Goal: Complete application form: Complete application form

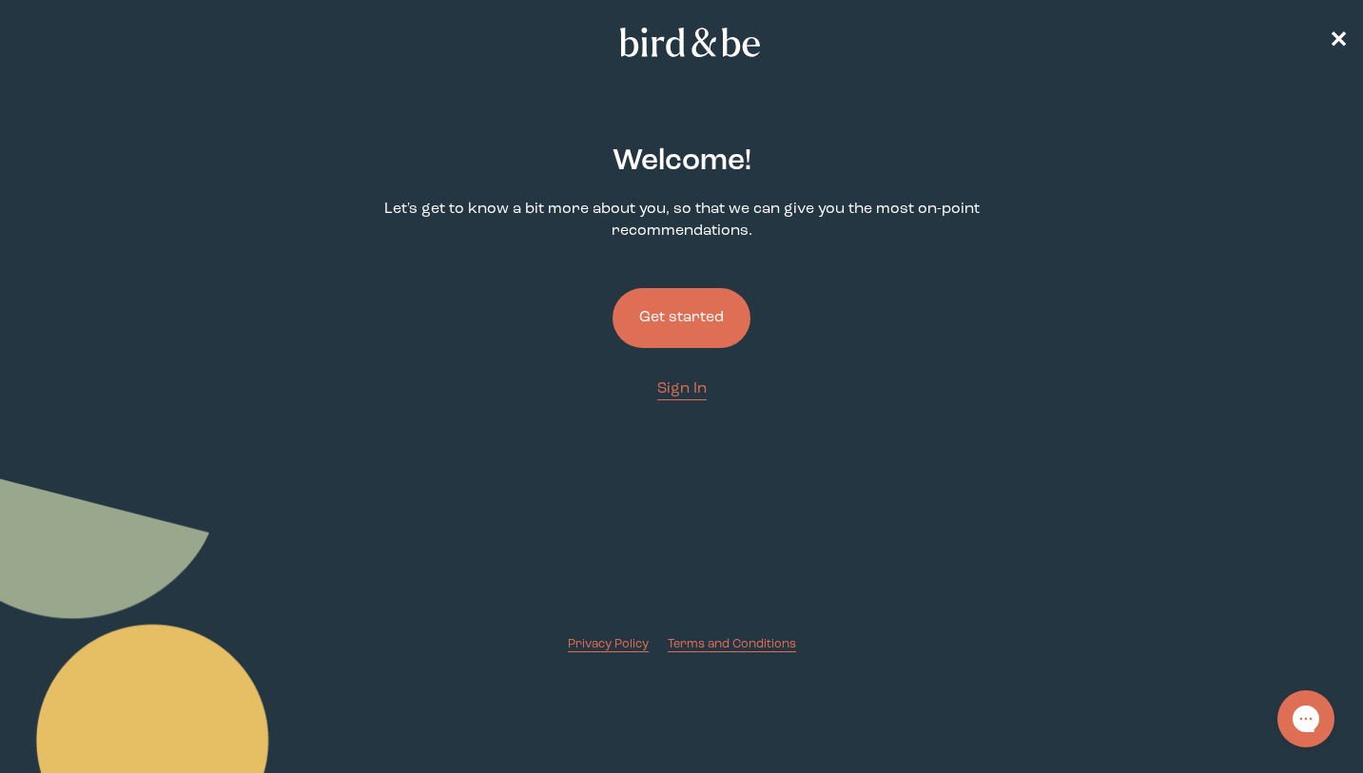
click at [712, 319] on button "Get started" at bounding box center [682, 318] width 138 height 60
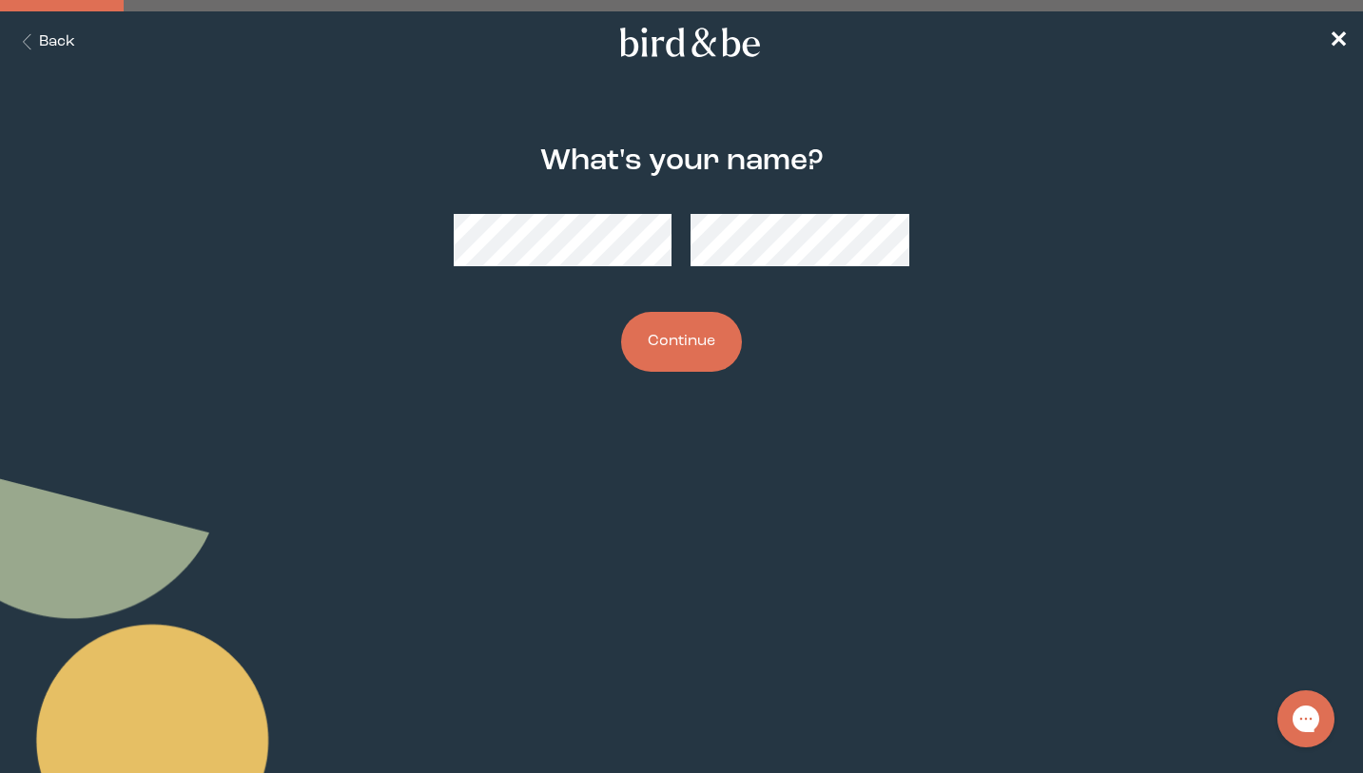
click at [701, 339] on button "Continue" at bounding box center [681, 342] width 121 height 60
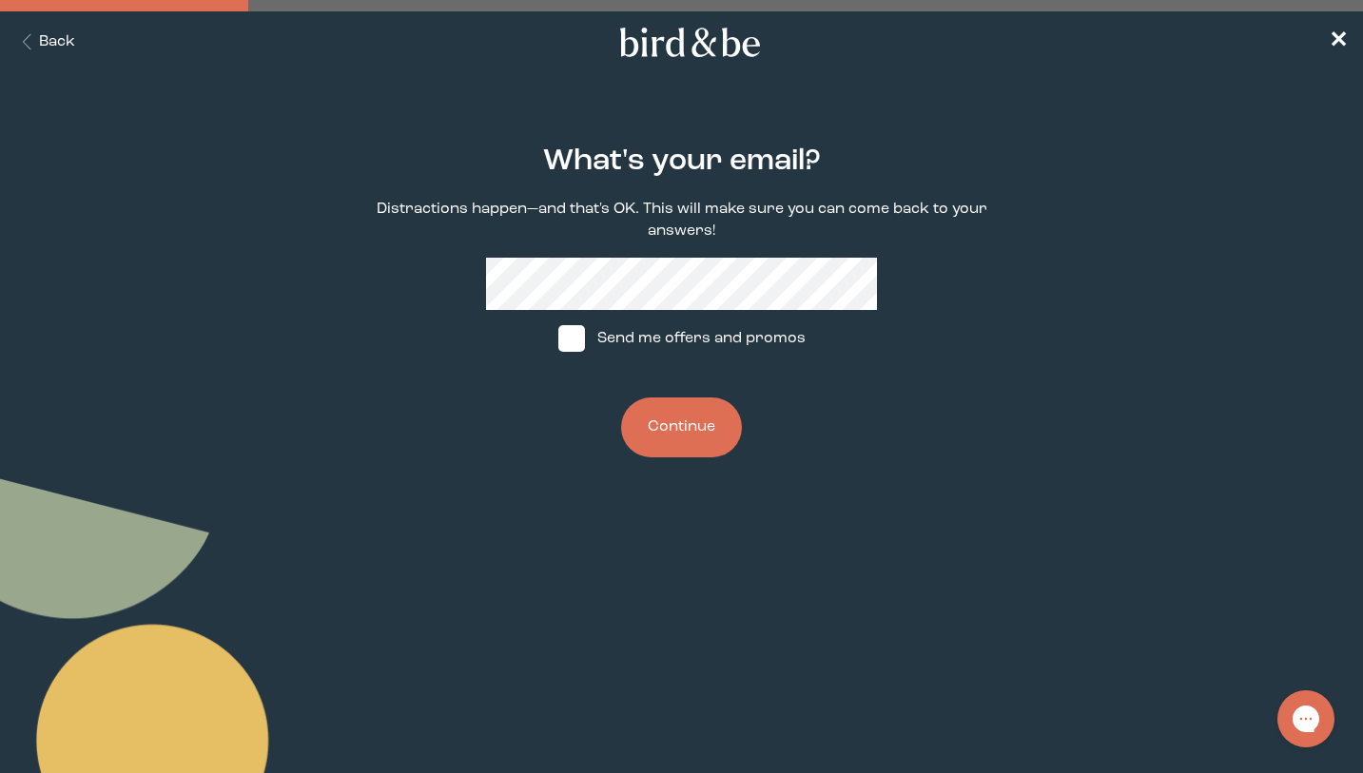
click at [1331, 29] on link "✕" at bounding box center [1338, 42] width 19 height 33
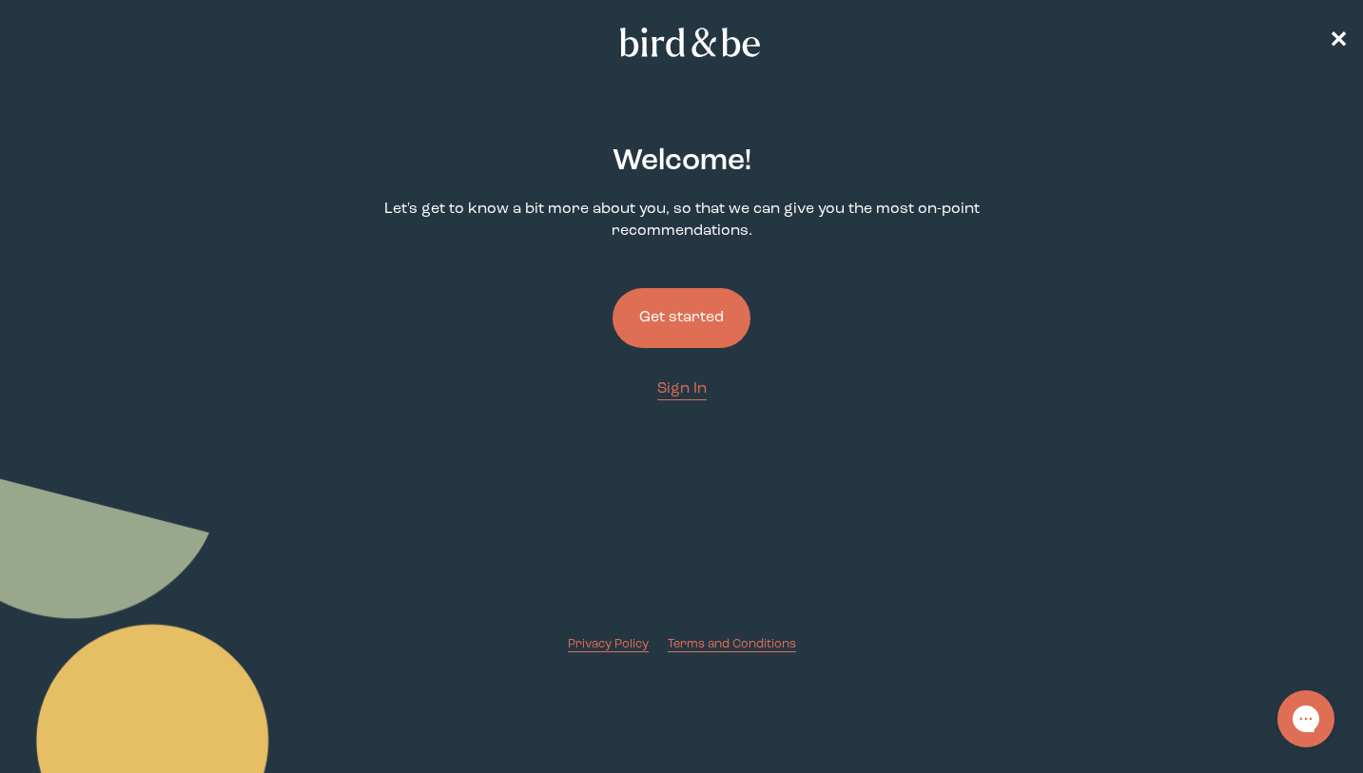
click at [711, 303] on button "Get started" at bounding box center [682, 318] width 138 height 60
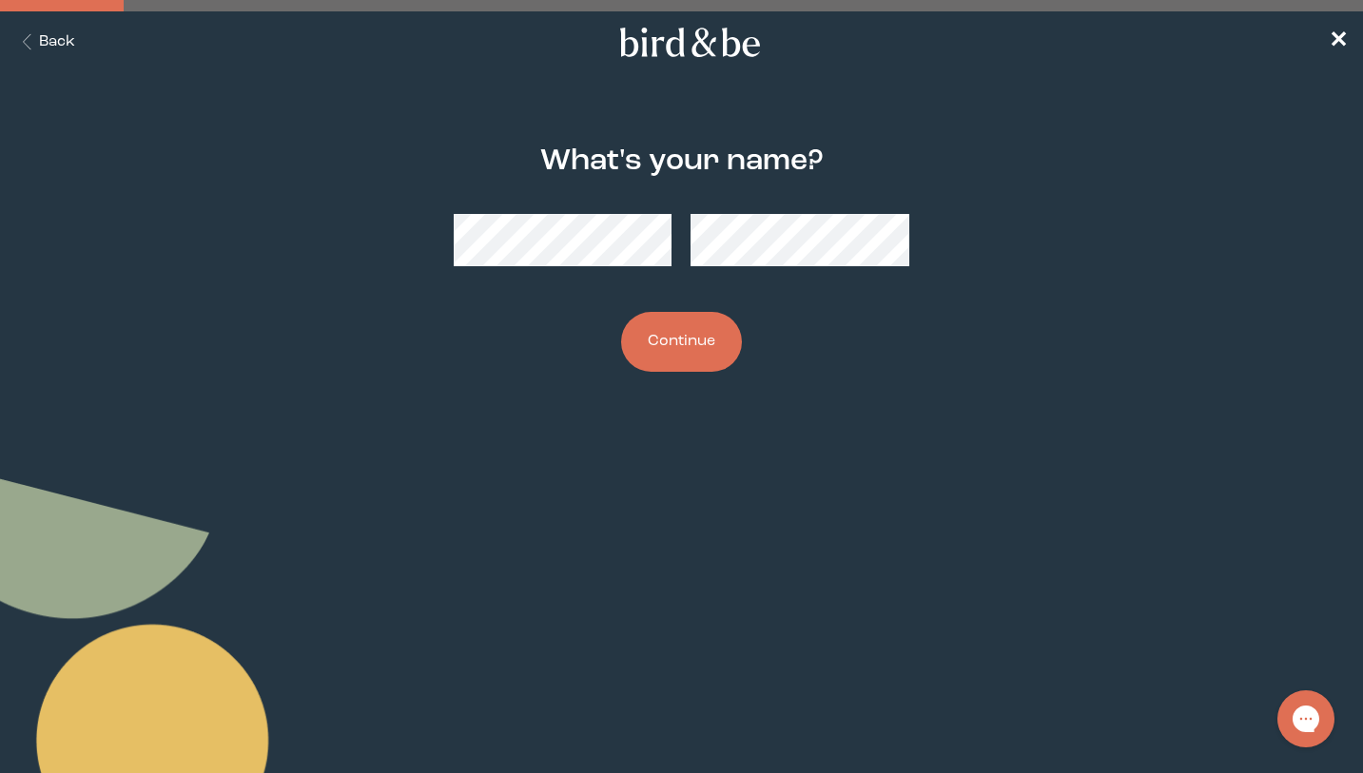
click at [712, 363] on button "Continue" at bounding box center [681, 342] width 121 height 60
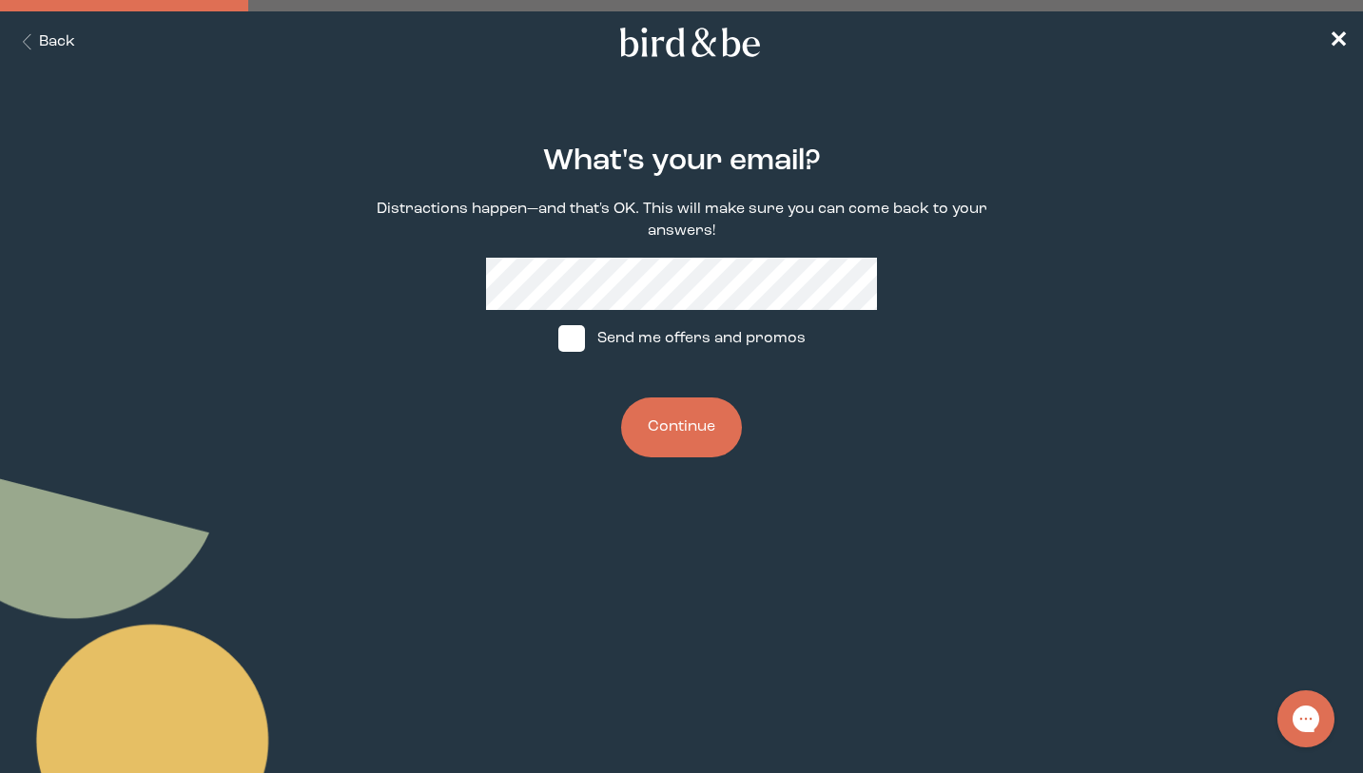
click at [758, 257] on div "What's your email? Distractions happen—and that's OK. This will make sure you c…" at bounding box center [682, 302] width 652 height 374
click at [715, 408] on button "Continue" at bounding box center [681, 428] width 121 height 60
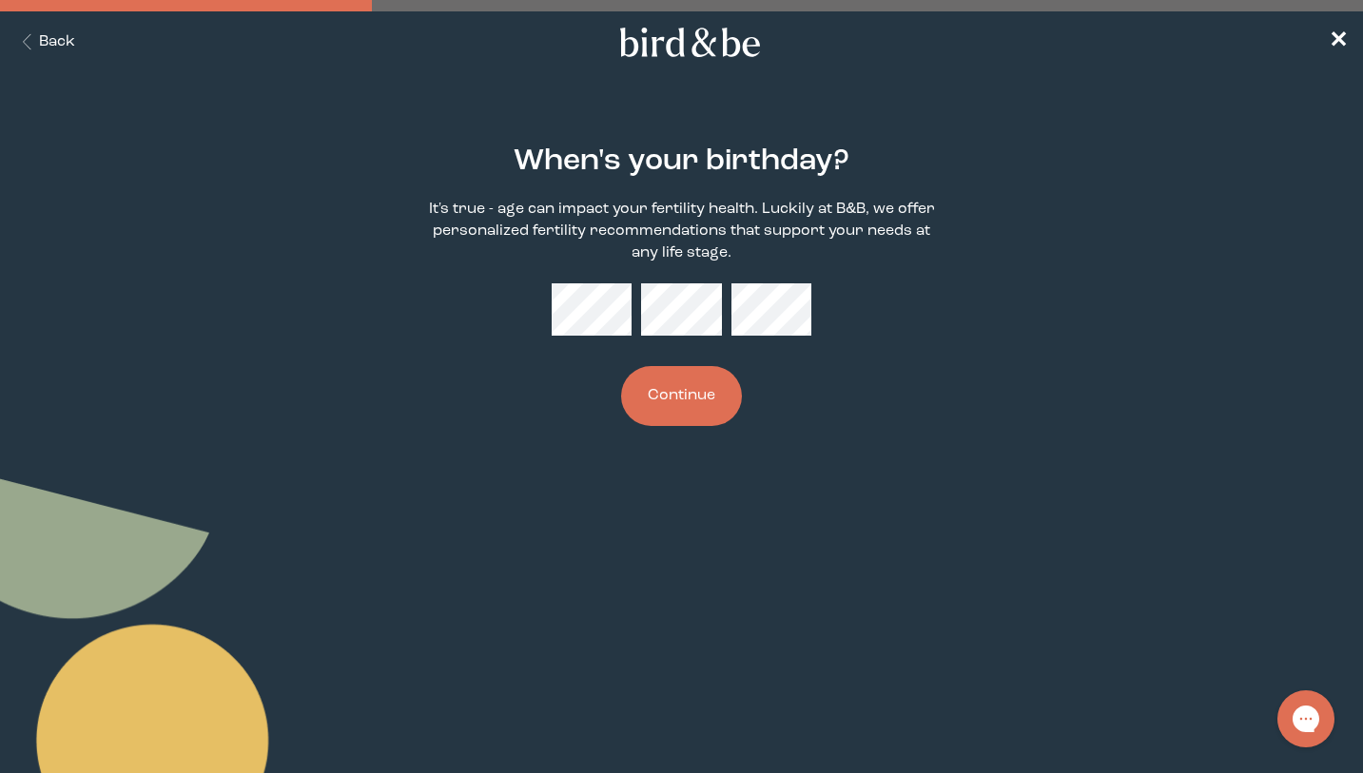
click at [646, 404] on button "Continue" at bounding box center [681, 396] width 121 height 60
click at [811, 435] on div "When's your birthday? It's true - age can impact your fertility health. Luckily…" at bounding box center [682, 286] width 652 height 342
click at [722, 400] on button "Continue" at bounding box center [681, 396] width 121 height 60
click at [704, 393] on button "Continue" at bounding box center [681, 396] width 121 height 60
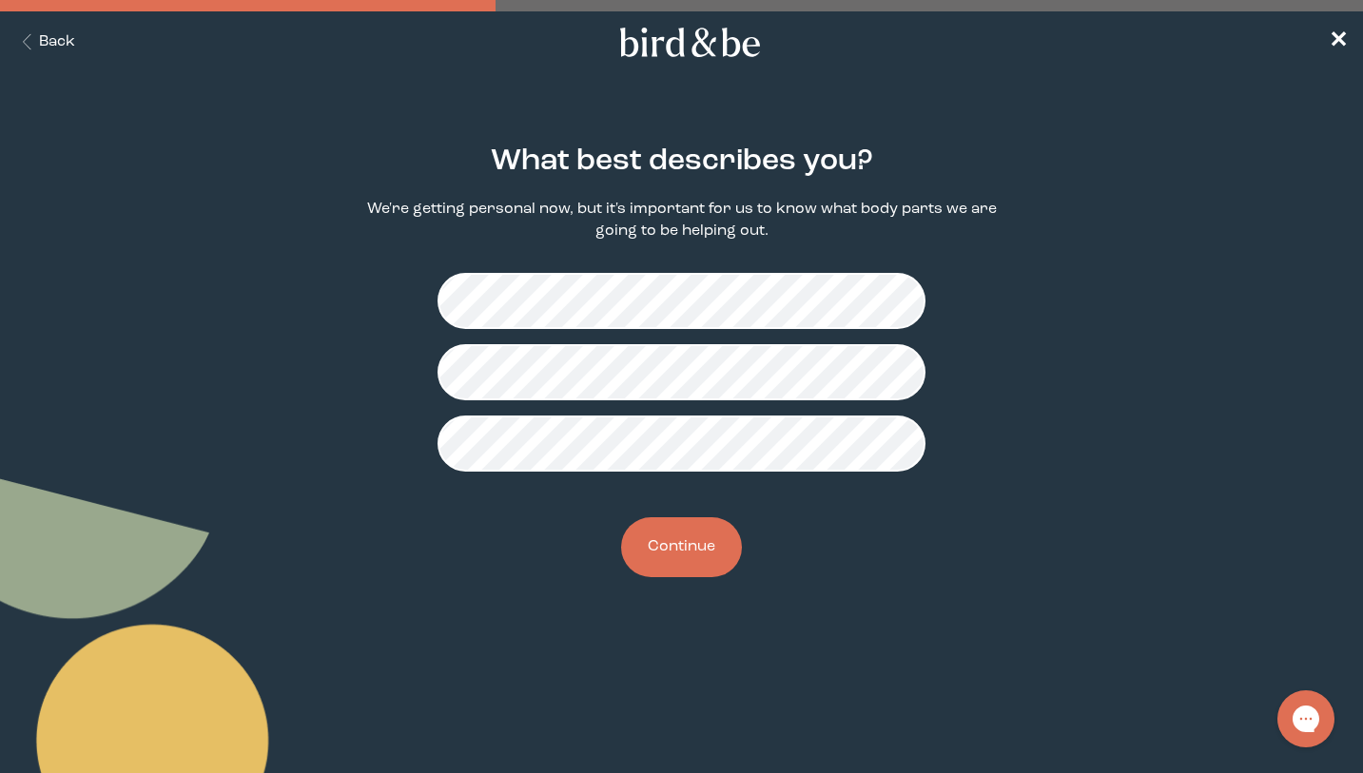
click at [723, 537] on button "Continue" at bounding box center [681, 548] width 121 height 60
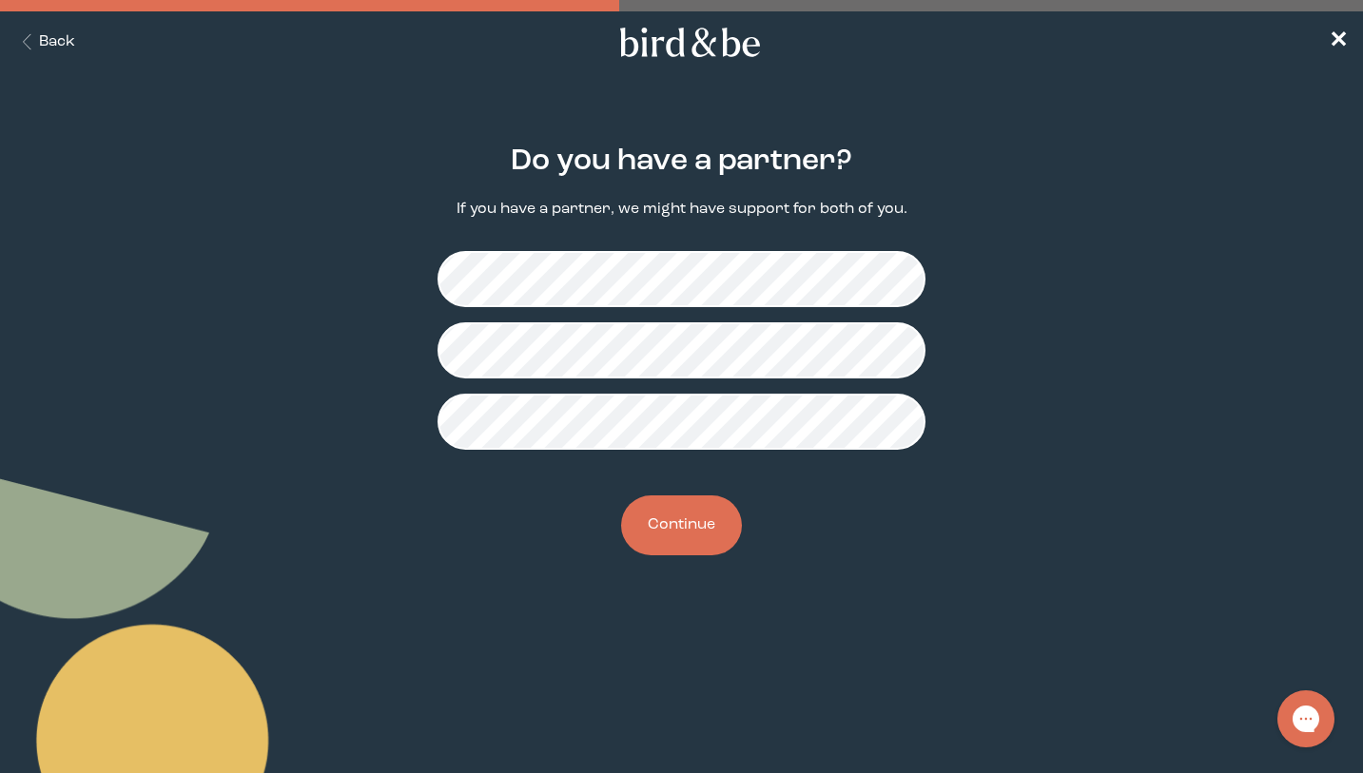
click at [661, 525] on button "Continue" at bounding box center [681, 526] width 121 height 60
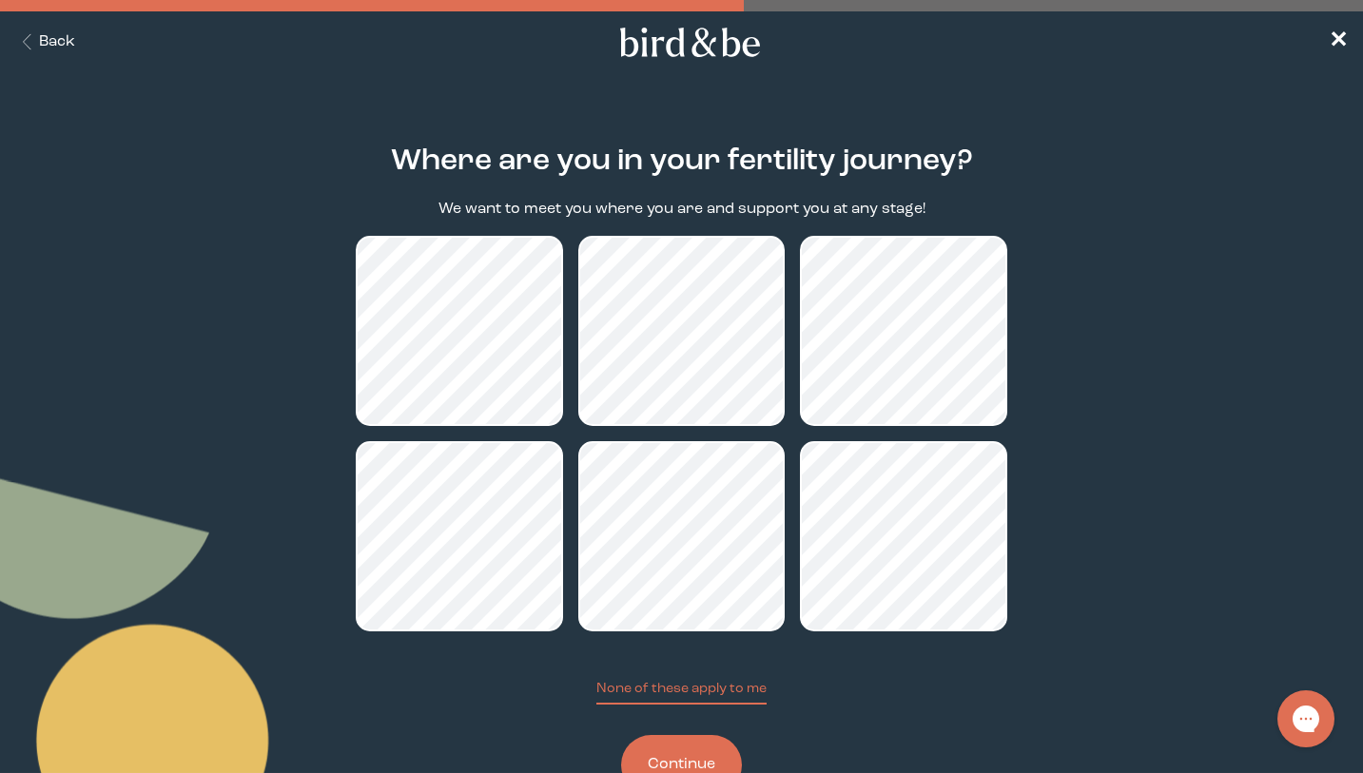
scroll to position [68, 0]
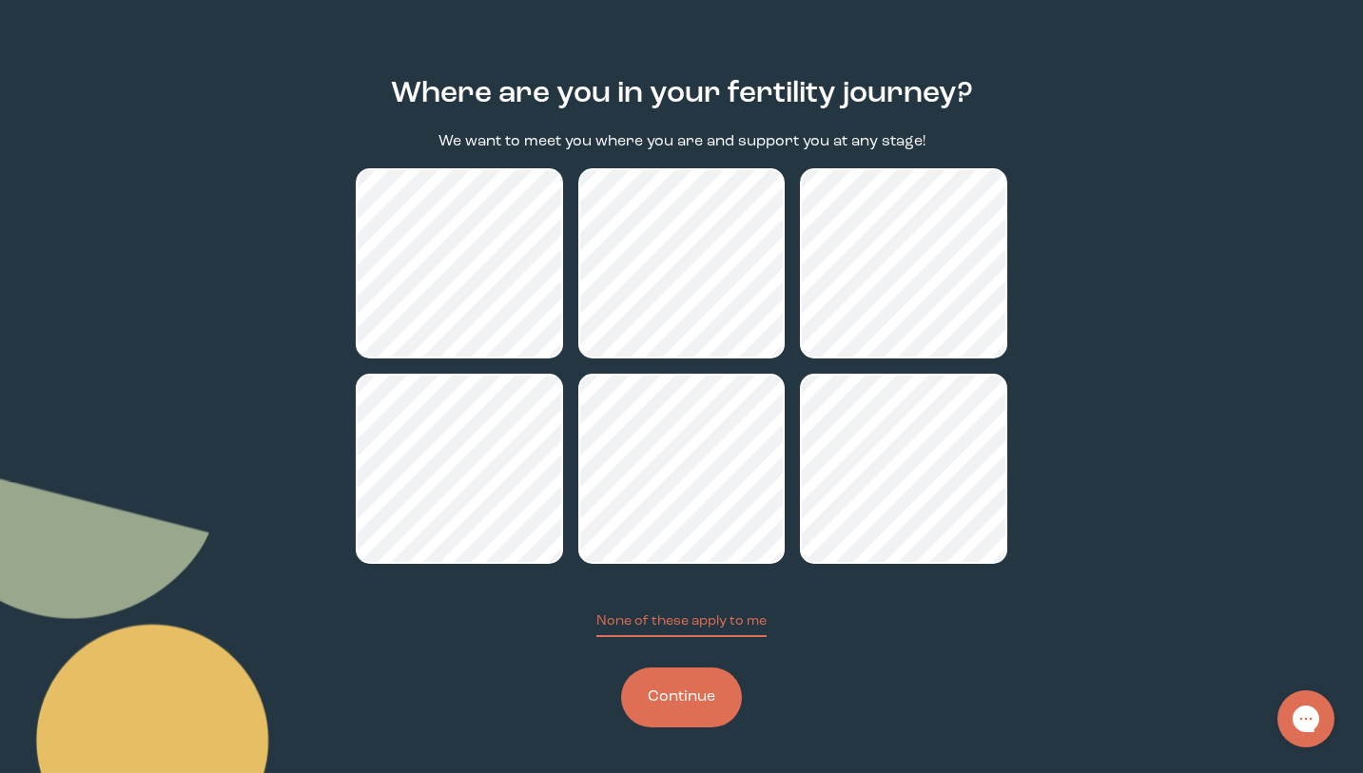
click at [658, 708] on button "Continue" at bounding box center [681, 698] width 121 height 60
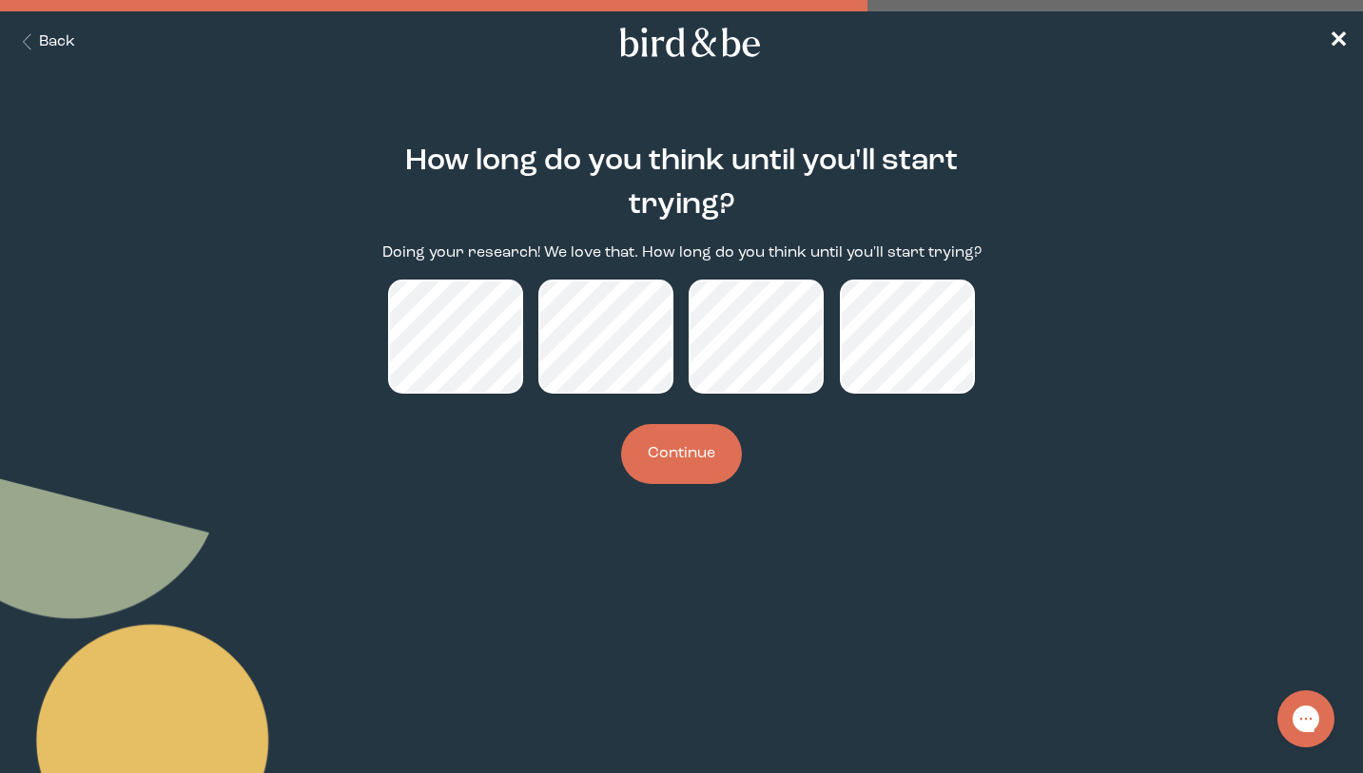
click at [713, 479] on button "Continue" at bounding box center [681, 454] width 121 height 60
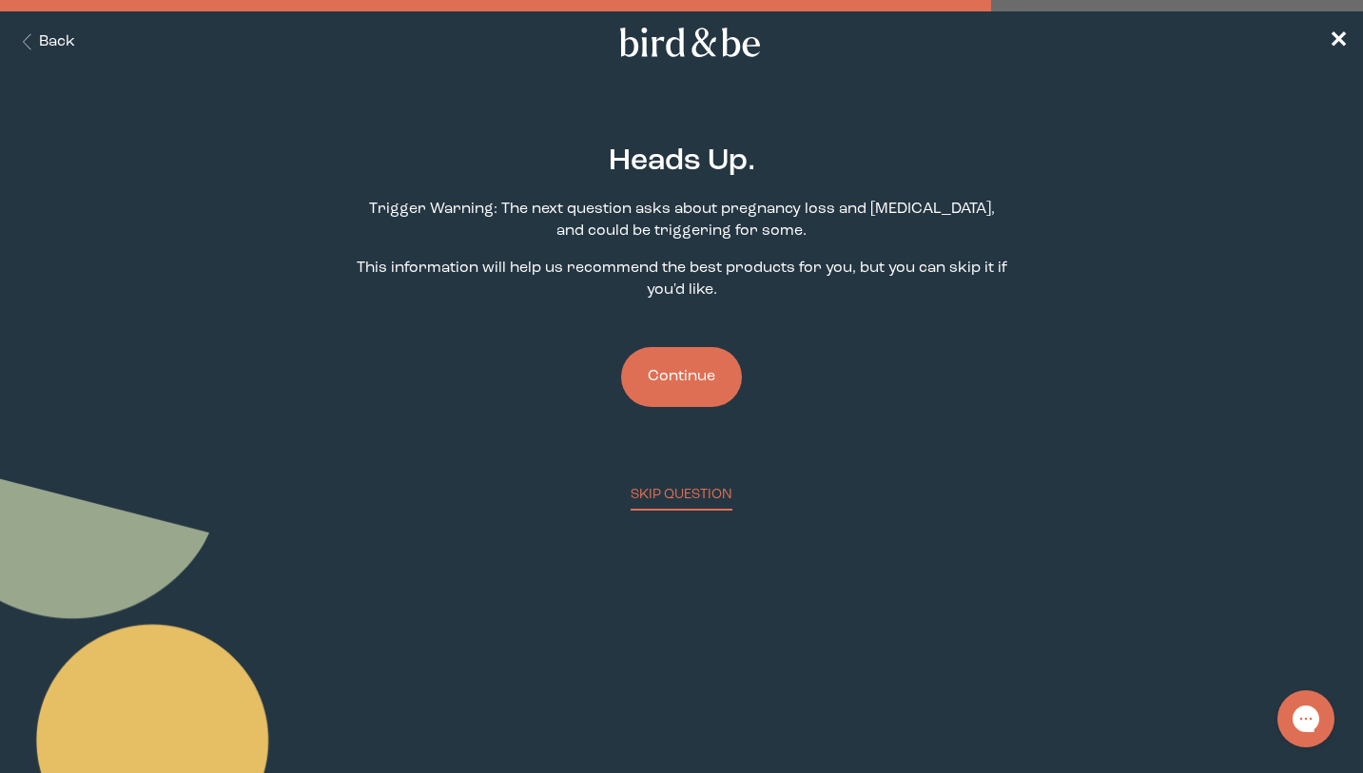
click at [699, 389] on button "Continue" at bounding box center [681, 377] width 121 height 60
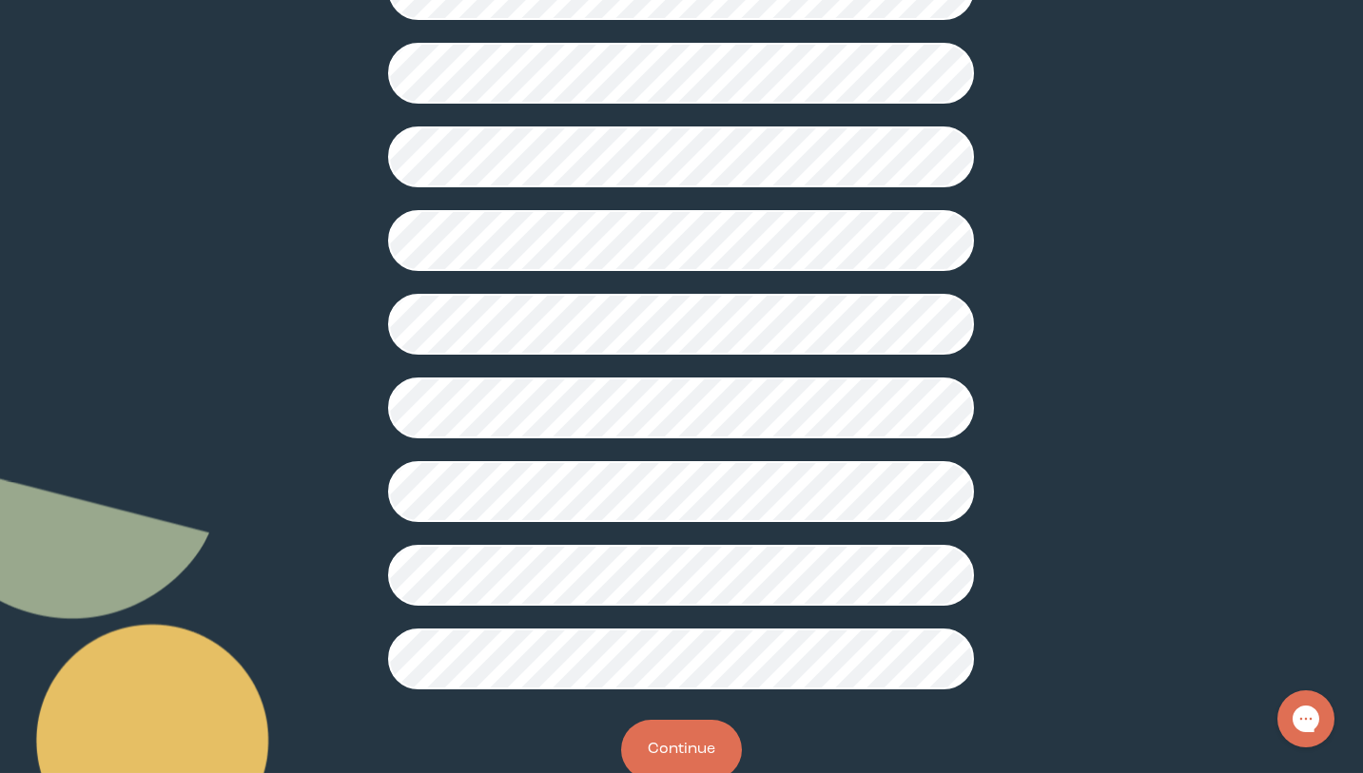
scroll to position [417, 0]
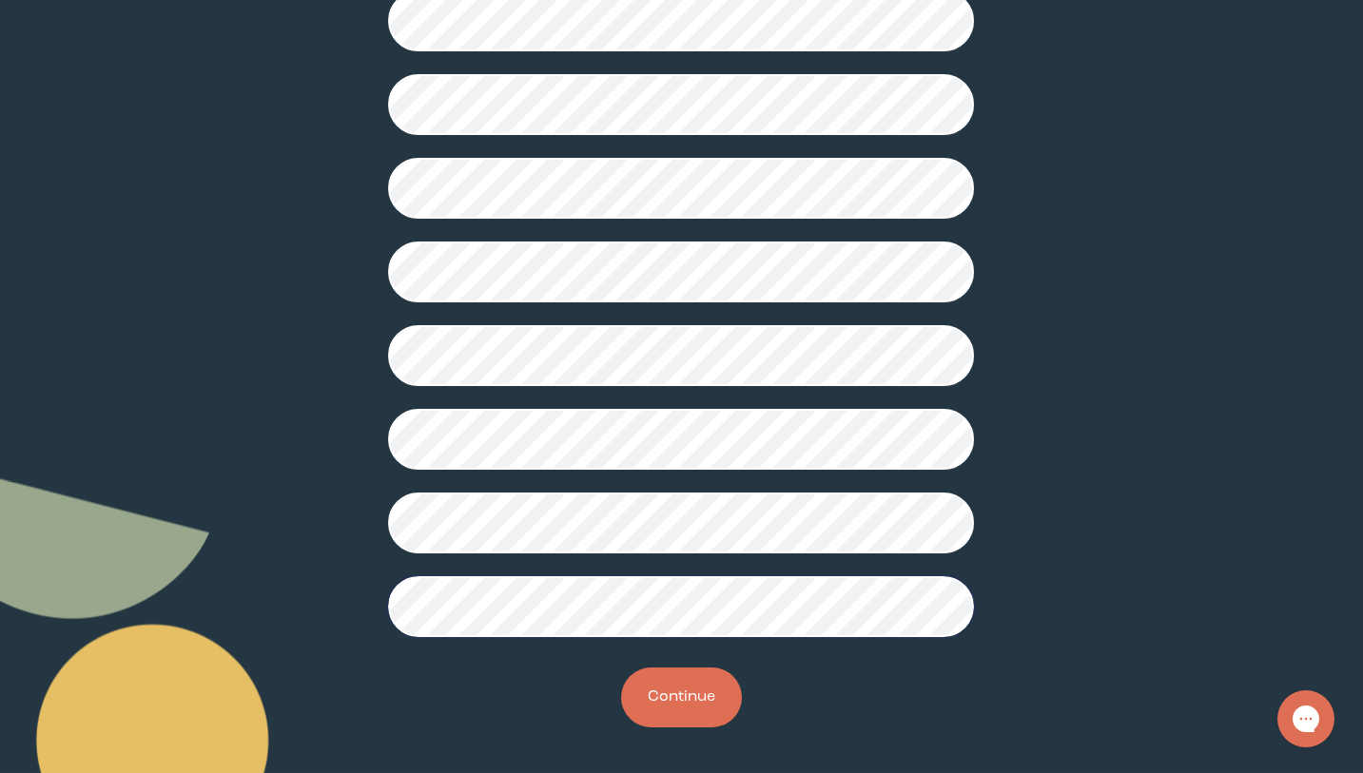
click at [675, 689] on button "Continue" at bounding box center [681, 698] width 121 height 60
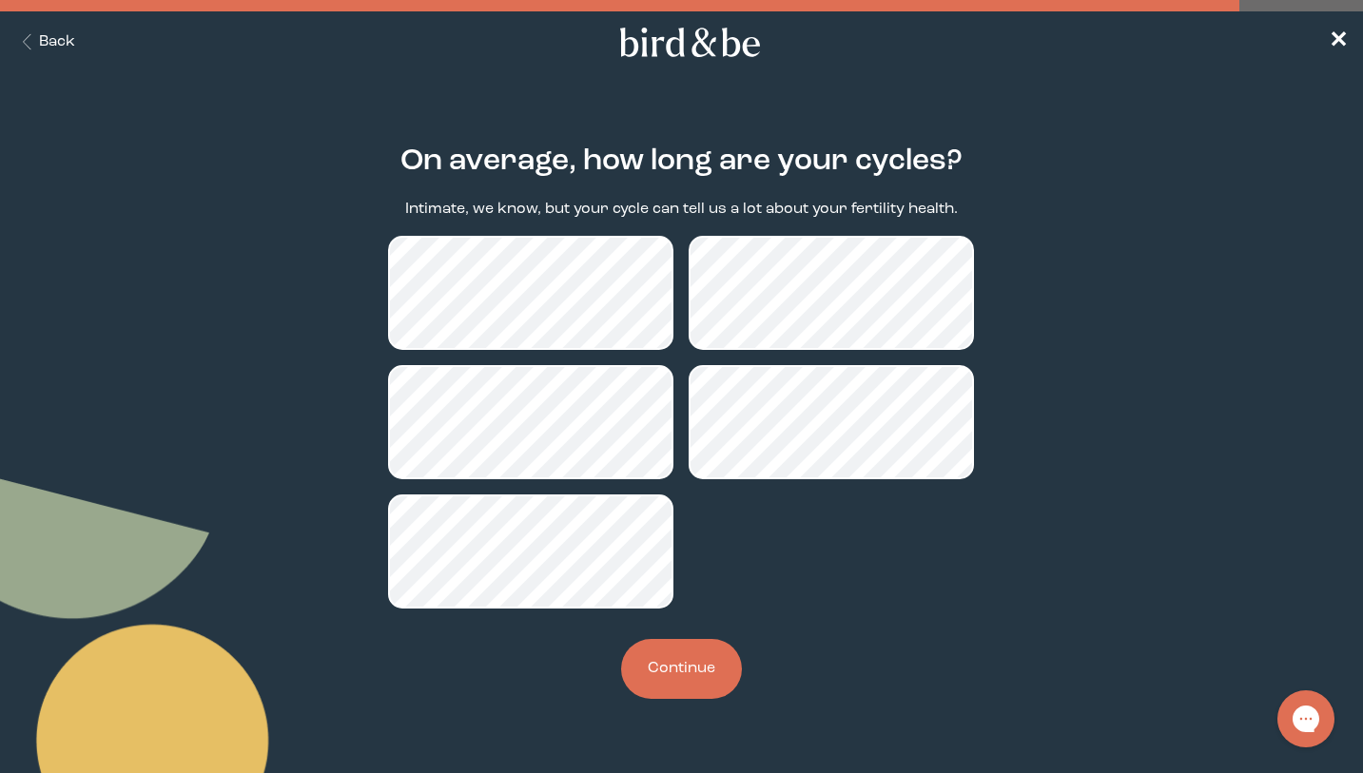
click at [692, 690] on button "Continue" at bounding box center [681, 669] width 121 height 60
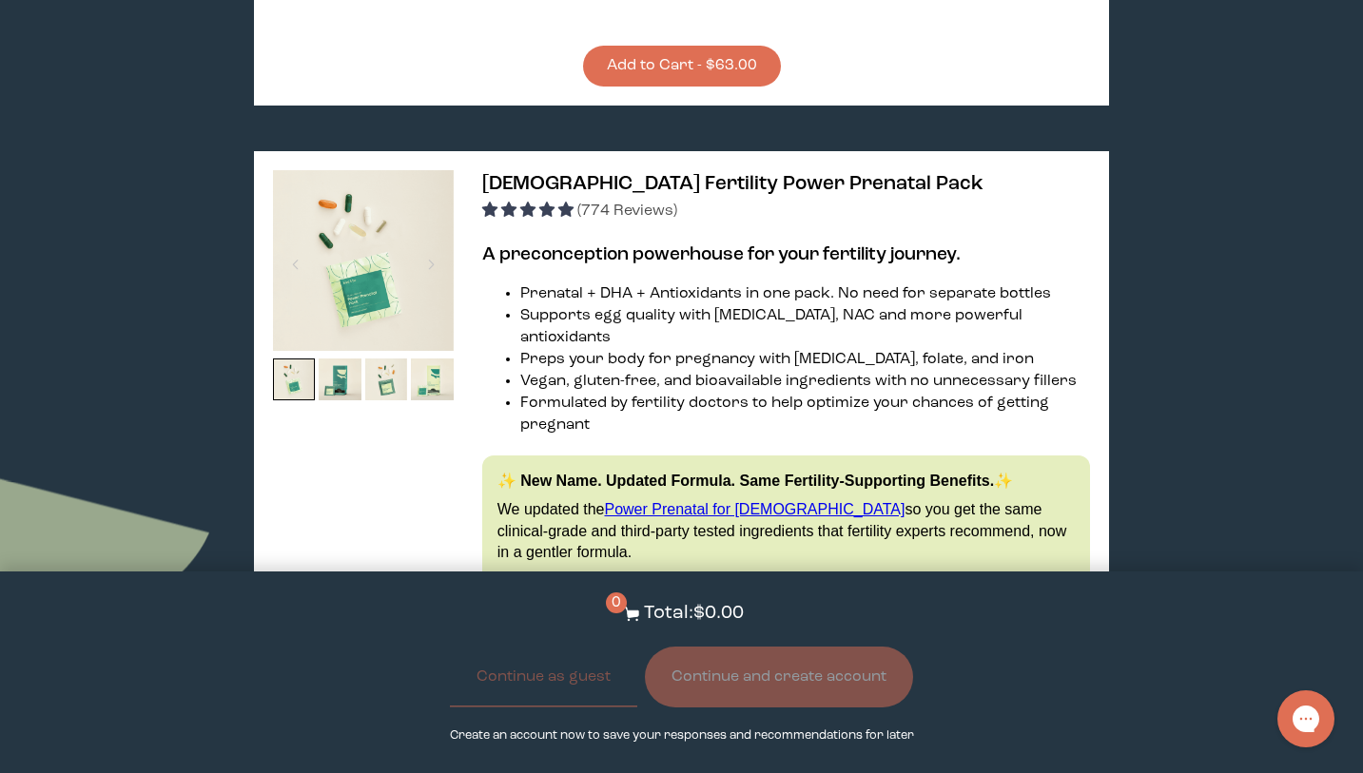
scroll to position [3893, 0]
